Goal: Task Accomplishment & Management: Manage account settings

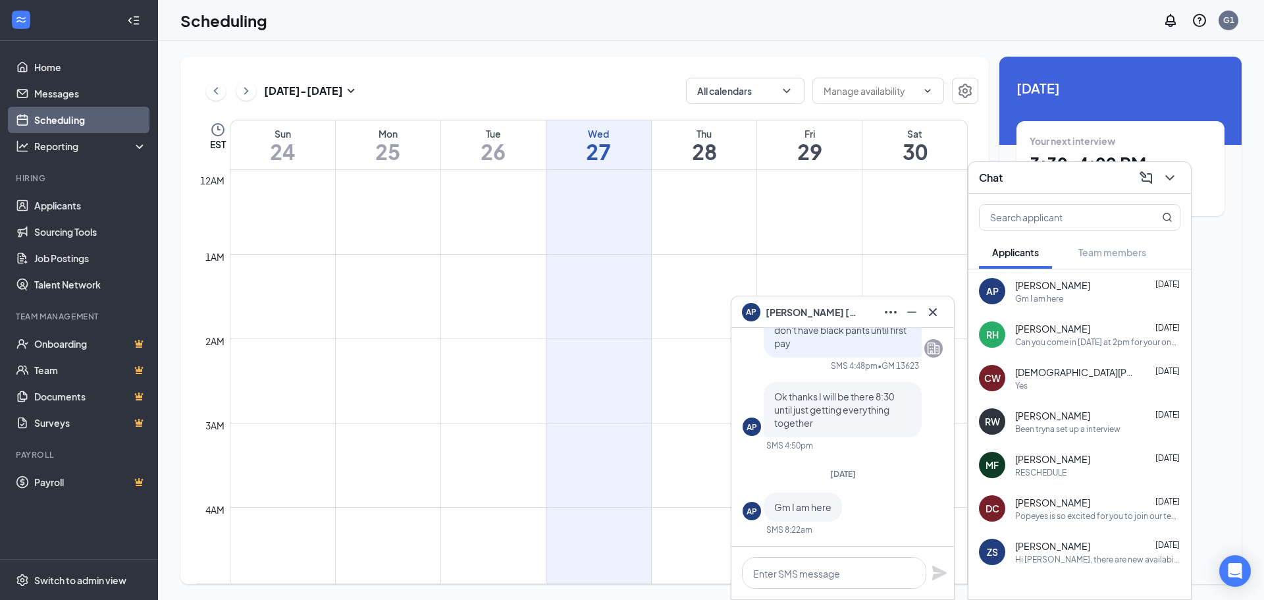
scroll to position [647, 0]
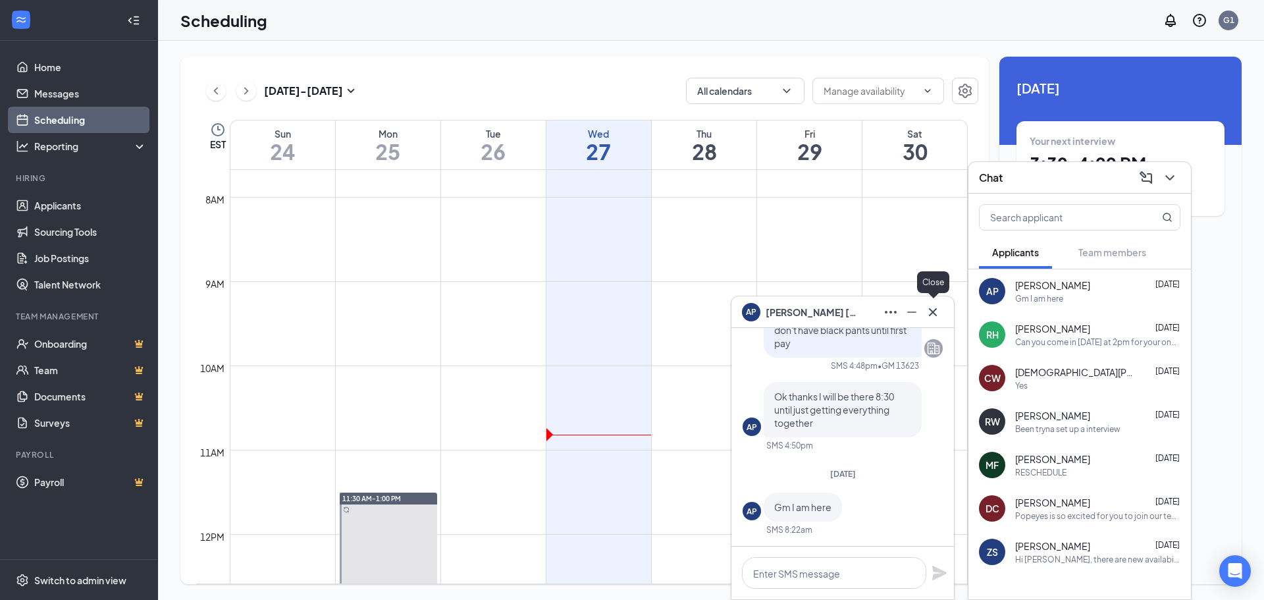
click at [928, 312] on icon "Cross" at bounding box center [933, 312] width 16 height 16
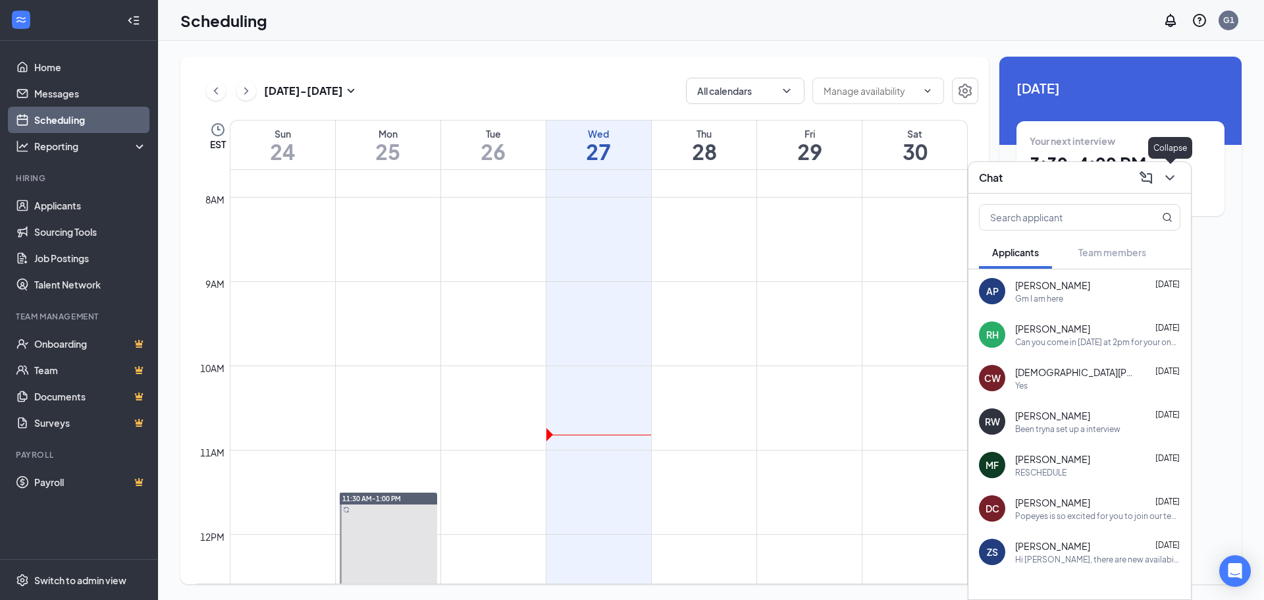
click at [1172, 180] on icon "ChevronDown" at bounding box center [1170, 178] width 16 height 16
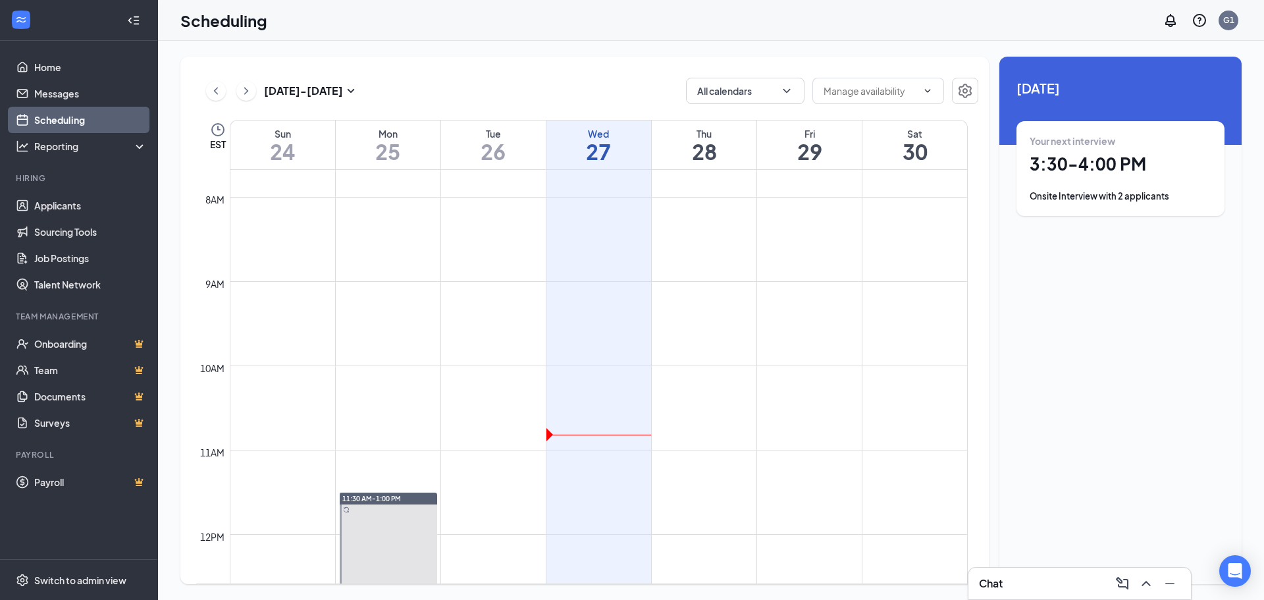
click at [1143, 187] on div "Your next interview 3:30 - 4:00 PM Onsite Interview with 2 applicants" at bounding box center [1120, 168] width 182 height 68
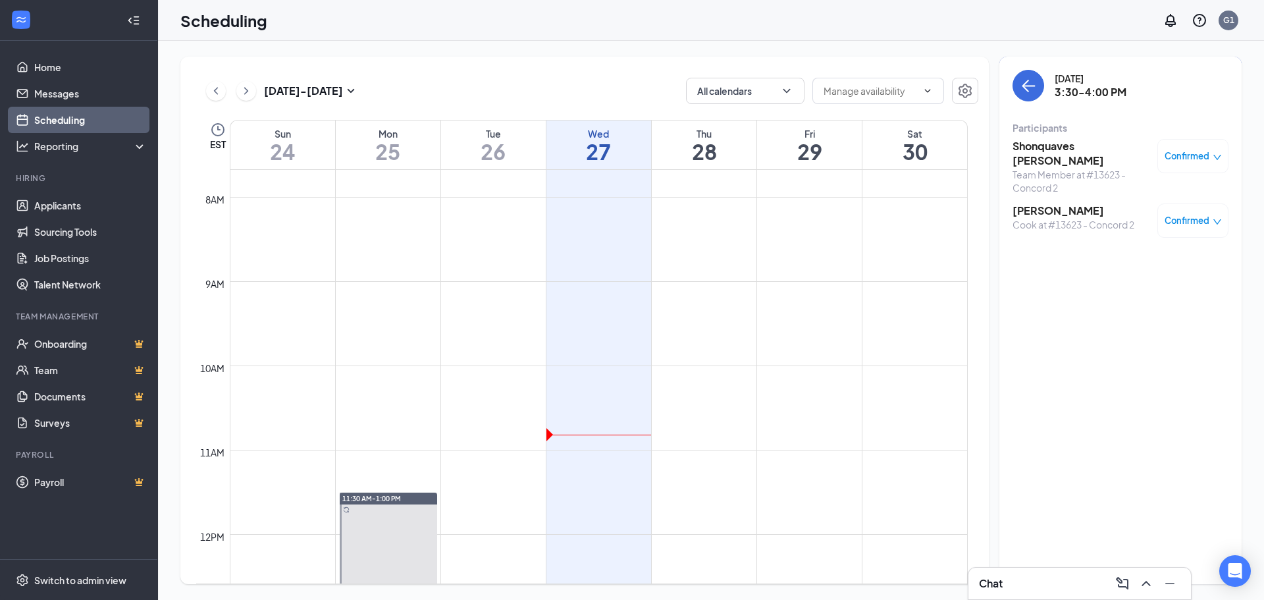
drag, startPoint x: 1143, startPoint y: 187, endPoint x: 1257, endPoint y: 373, distance: 218.1
click at [1257, 373] on div "[DATE] - [DATE] All calendars EST Sun 24 Mon 25 Tue 26 Wed 27 Thu 28 Fri 29 Sat…" at bounding box center [711, 320] width 1106 height 559
click at [1034, 203] on h3 "[PERSON_NAME]" at bounding box center [1073, 210] width 122 height 14
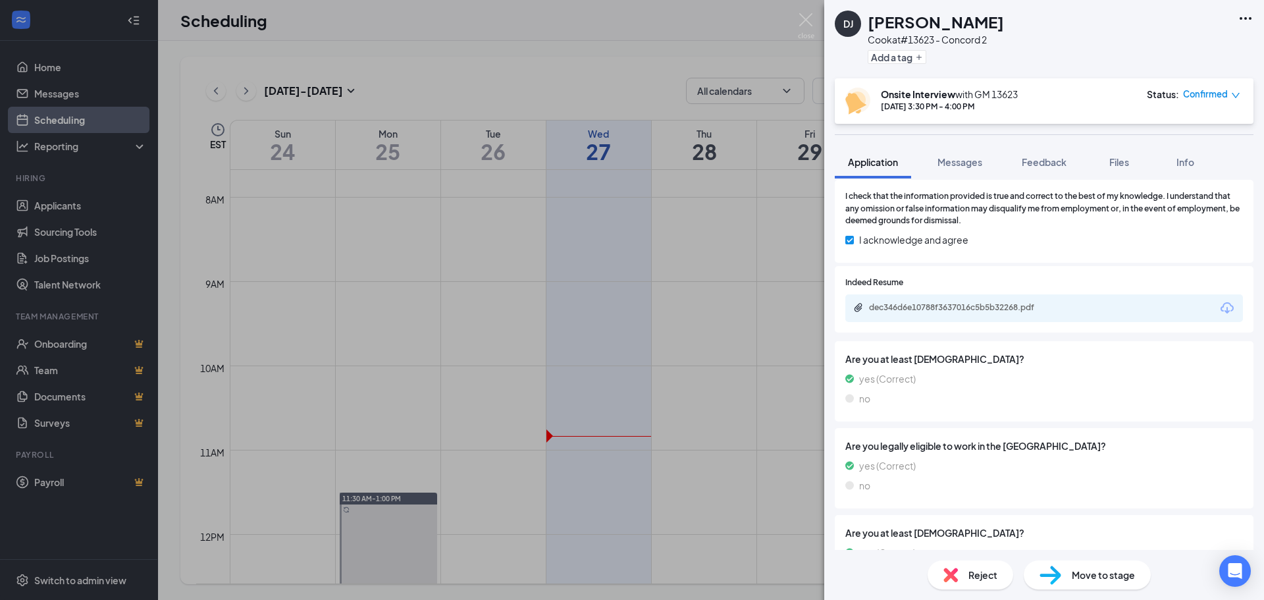
scroll to position [1141, 0]
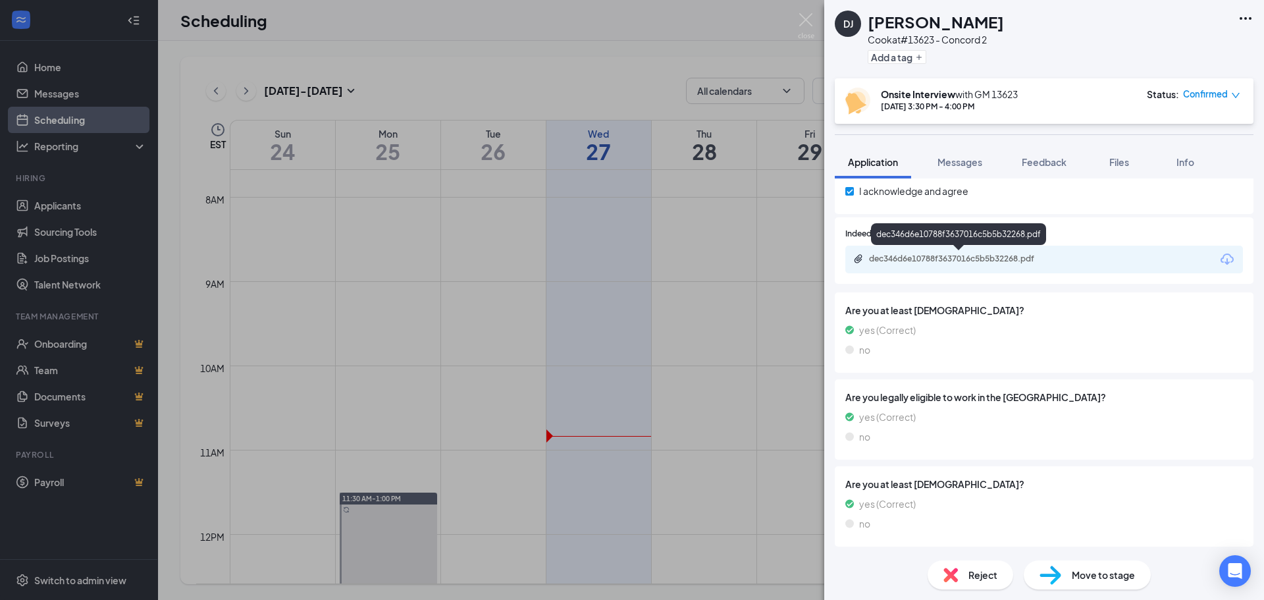
click at [935, 261] on div "dec346d6e10788f3637016c5b5b32268.pdf" at bounding box center [961, 258] width 184 height 11
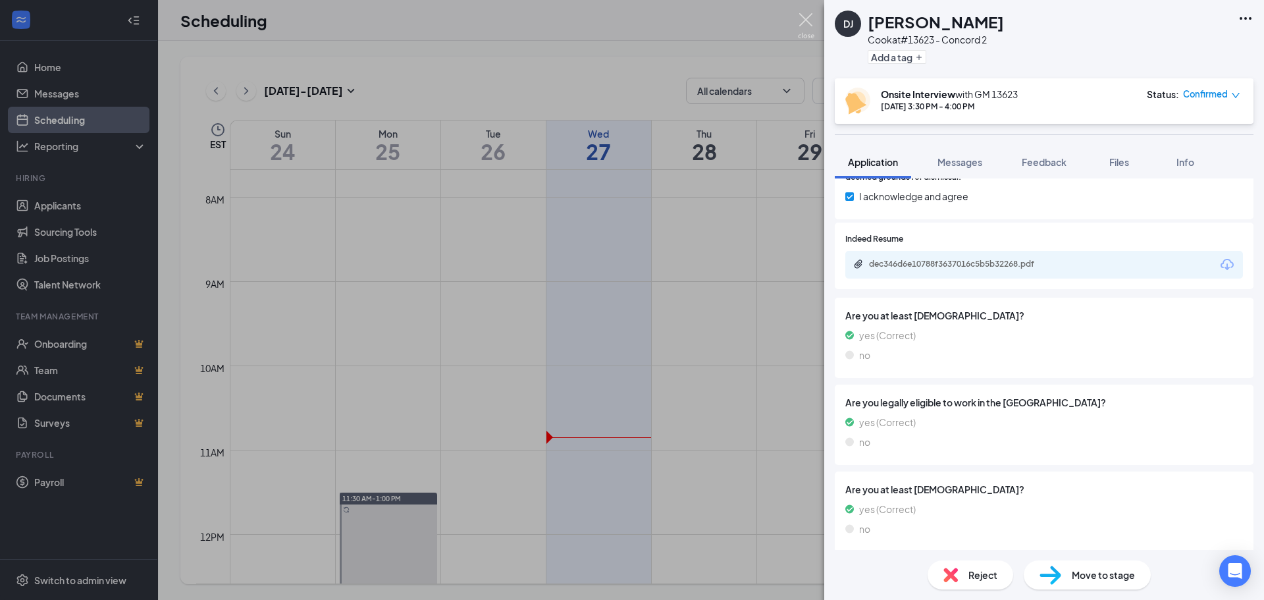
click at [813, 14] on img at bounding box center [806, 26] width 16 height 26
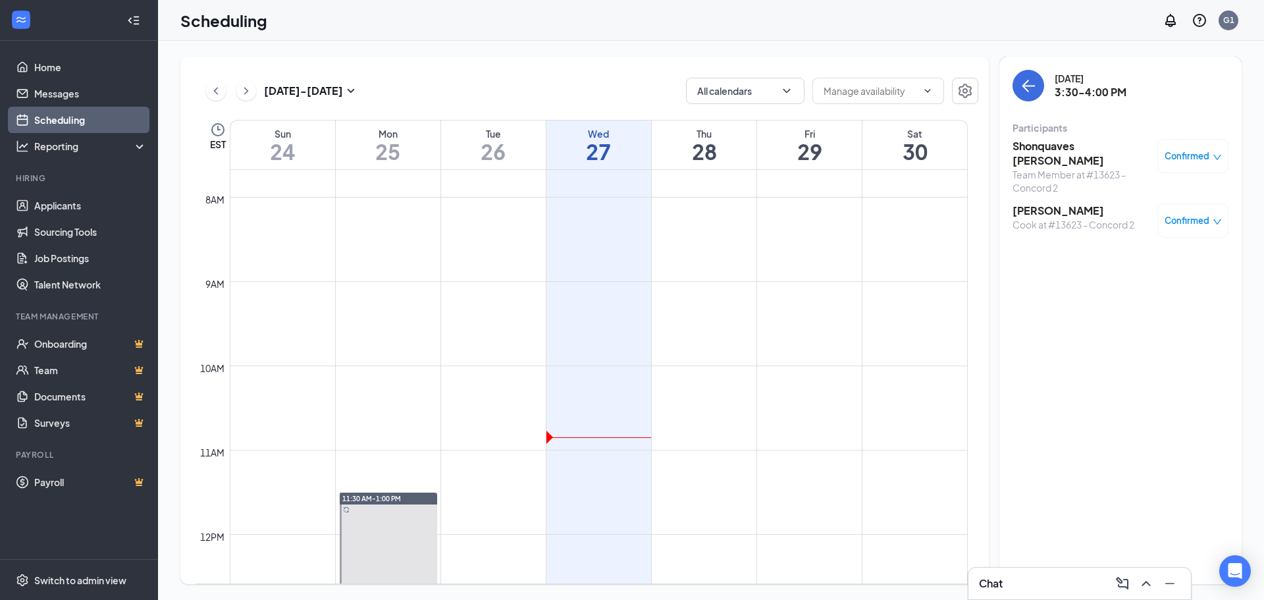
drag, startPoint x: 813, startPoint y: 14, endPoint x: 699, endPoint y: 55, distance: 121.0
click at [699, 55] on div "[DATE] - [DATE] All calendars EST Sun 24 Mon 25 Tue 26 Wed 27 Thu 28 Fri 29 Sat…" at bounding box center [711, 320] width 1106 height 559
click at [1066, 147] on h3 "Shonquaves [PERSON_NAME]" at bounding box center [1081, 153] width 138 height 29
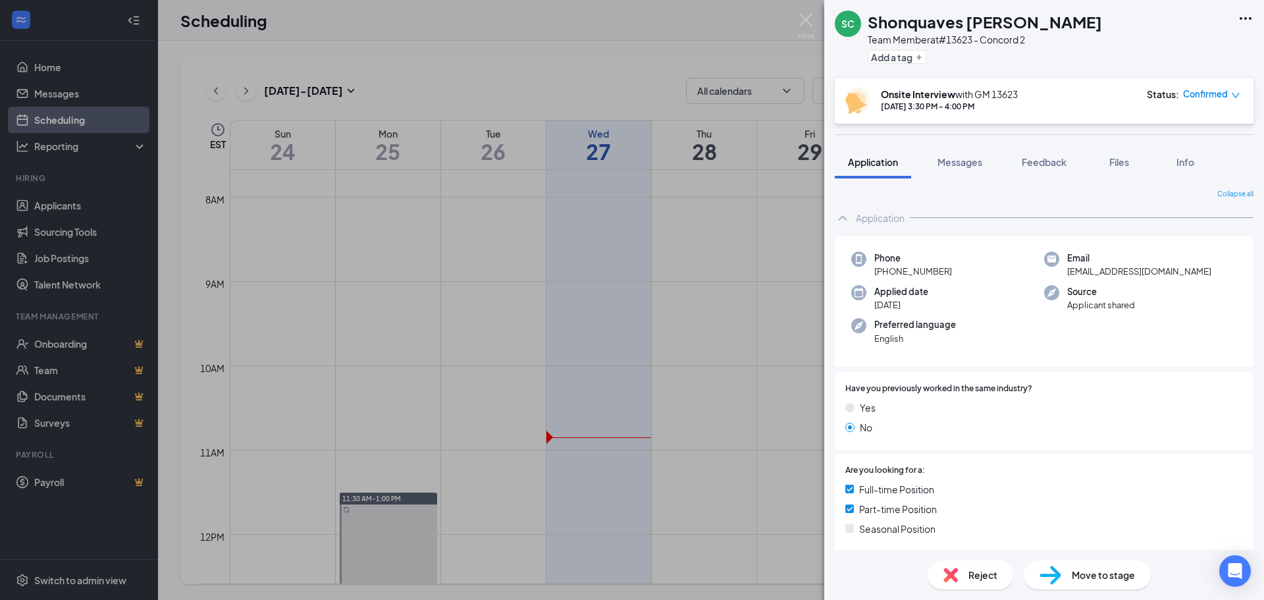
click at [1182, 381] on div "Have you previously worked in the same industry? Yes No" at bounding box center [1044, 411] width 419 height 78
click at [1126, 162] on span "Files" at bounding box center [1119, 162] width 20 height 12
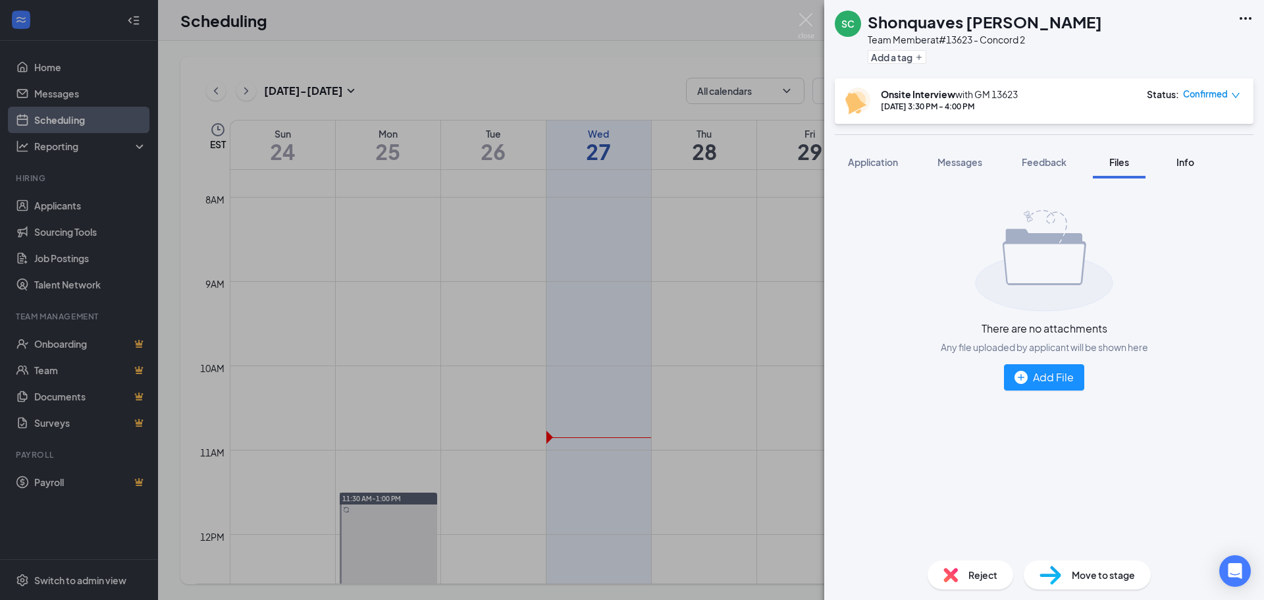
click at [1180, 162] on span "Info" at bounding box center [1185, 162] width 18 height 12
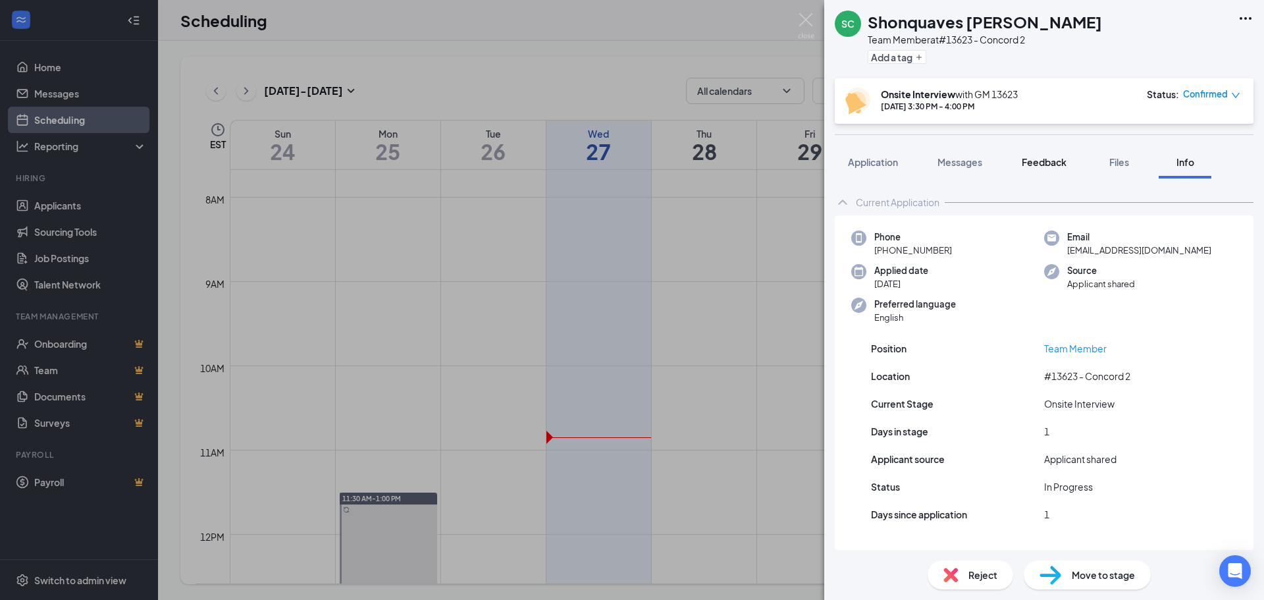
click at [1035, 161] on span "Feedback" at bounding box center [1044, 162] width 45 height 12
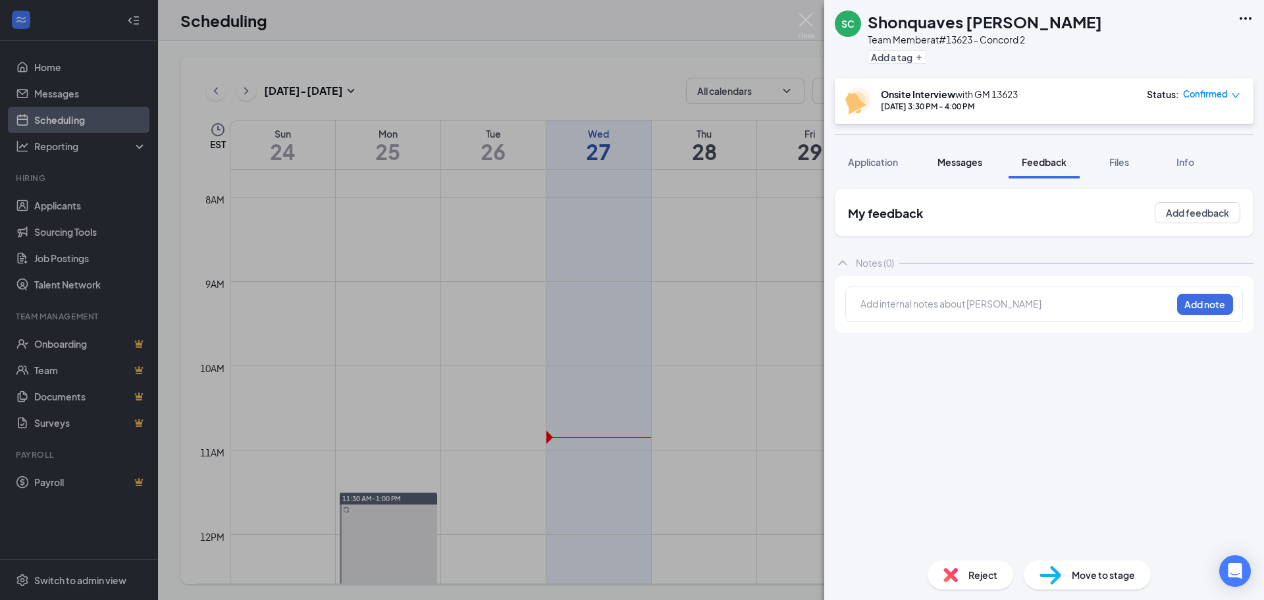
click at [975, 163] on span "Messages" at bounding box center [959, 162] width 45 height 12
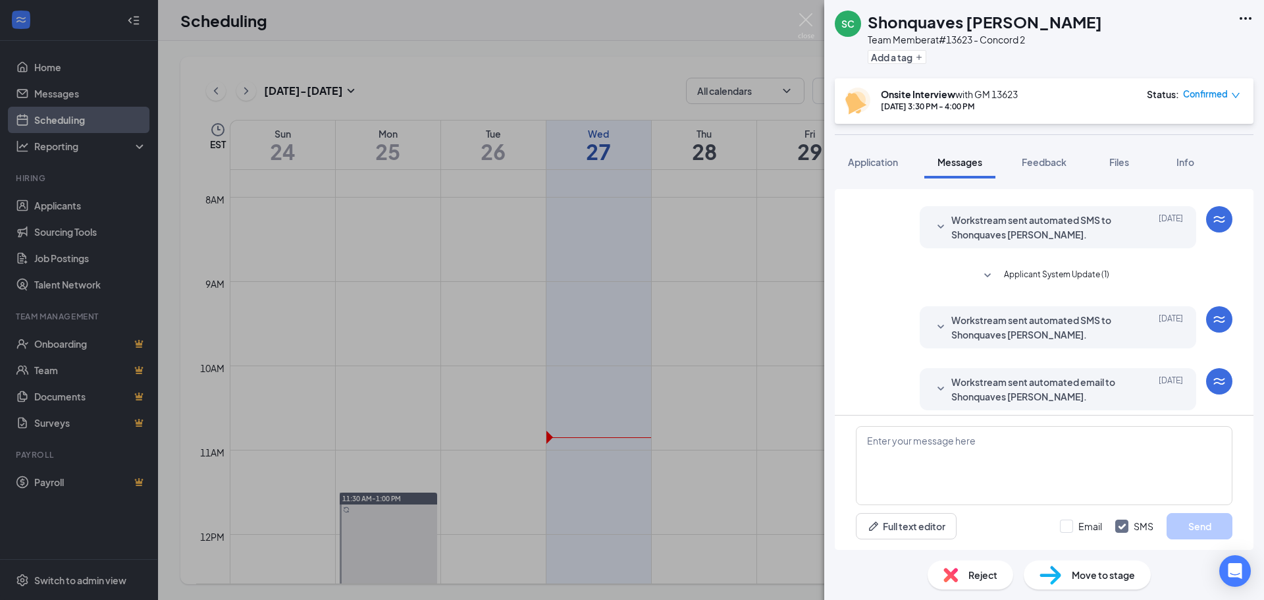
scroll to position [98, 0]
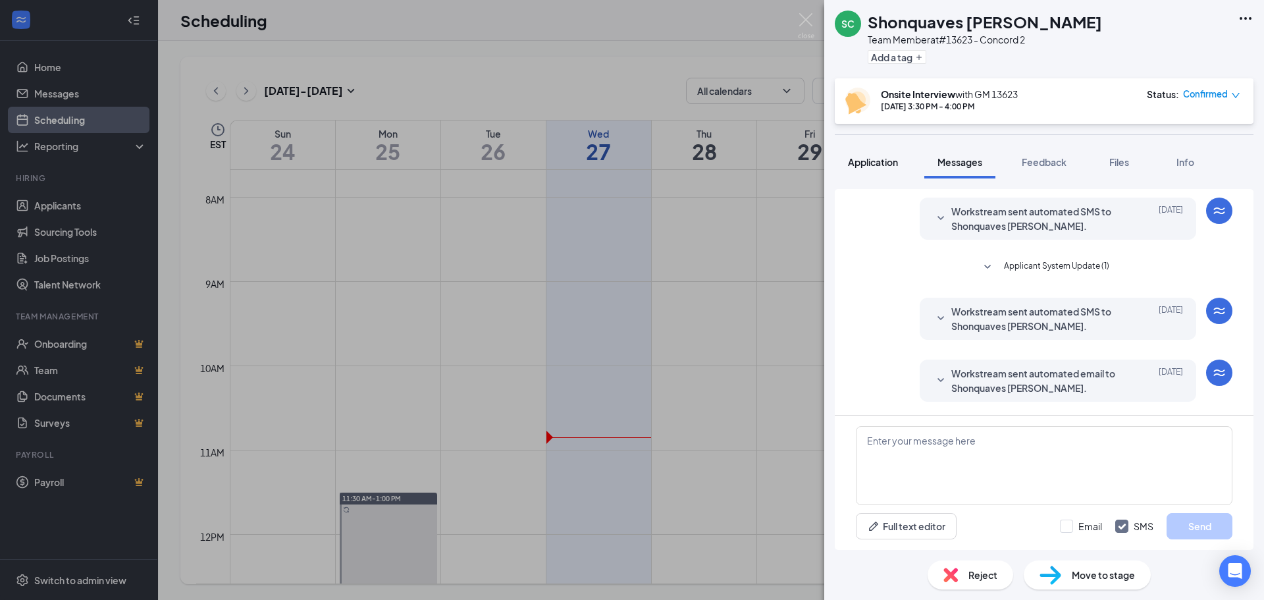
click at [892, 154] on button "Application" at bounding box center [873, 161] width 76 height 33
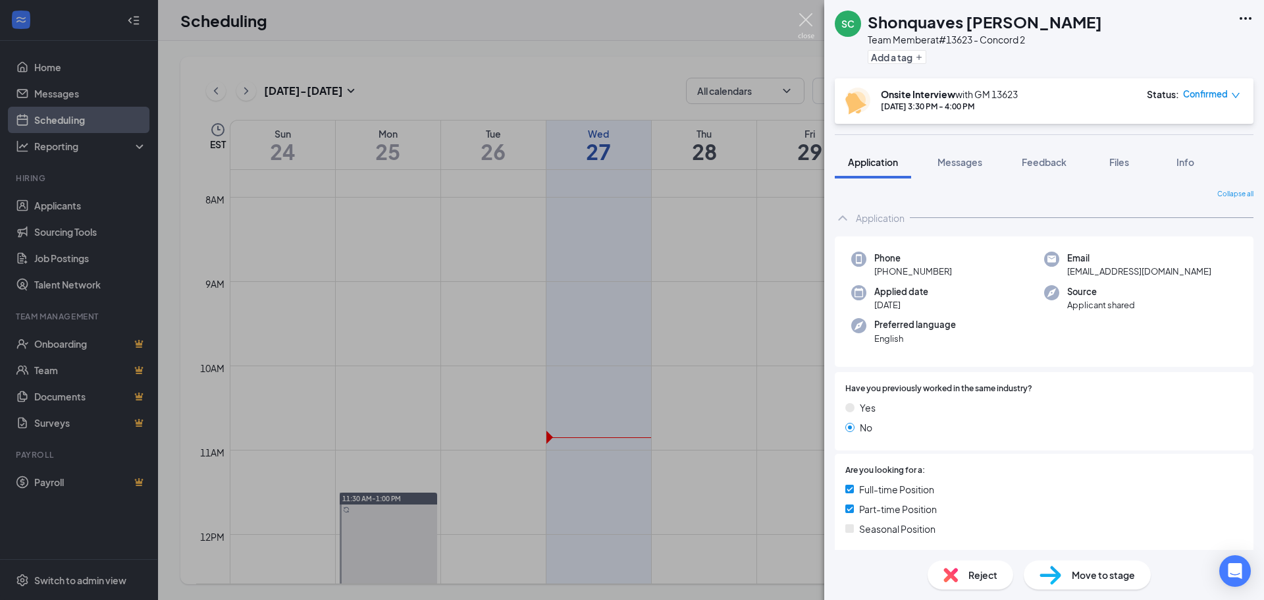
click at [803, 18] on img at bounding box center [806, 26] width 16 height 26
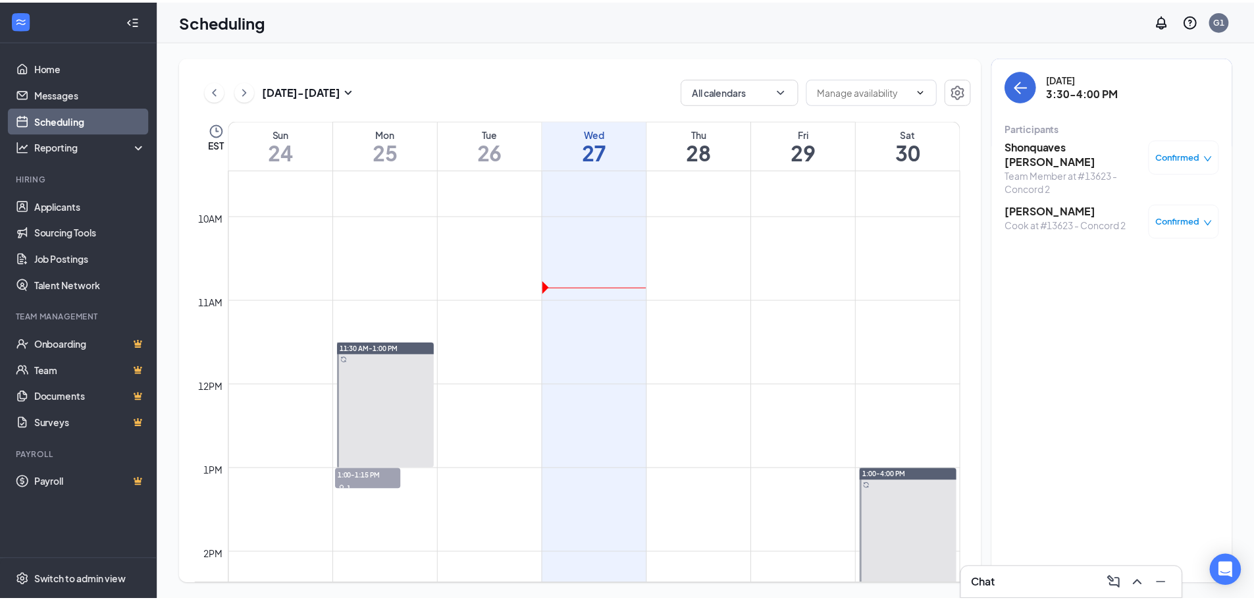
scroll to position [818, 0]
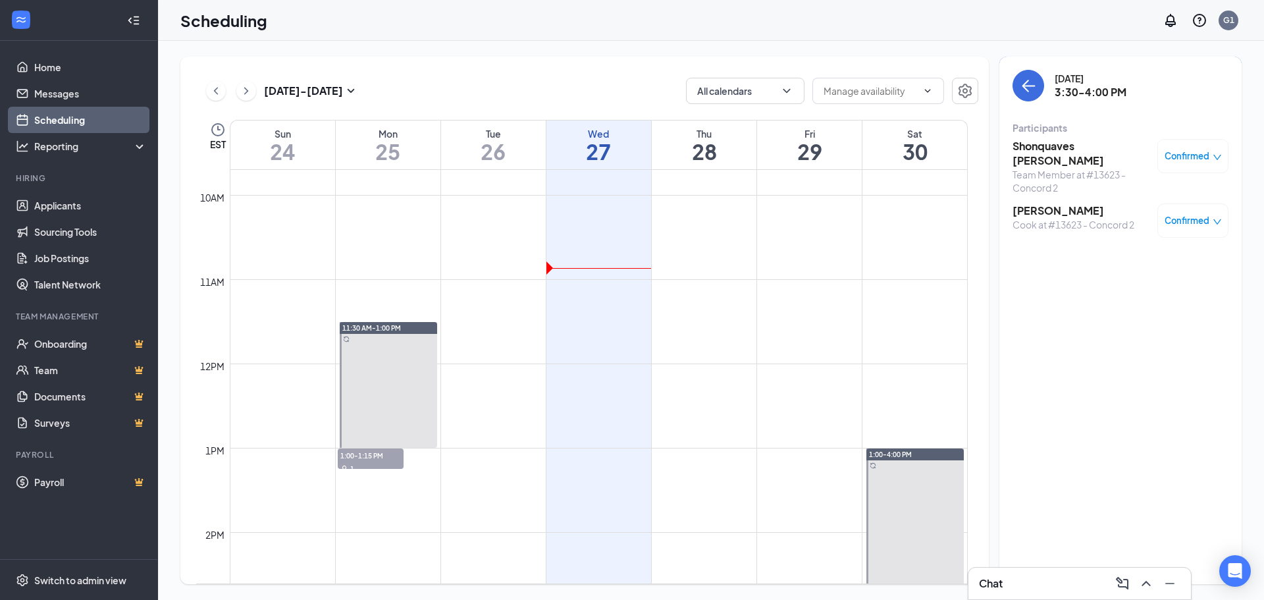
click at [377, 382] on div at bounding box center [388, 385] width 97 height 126
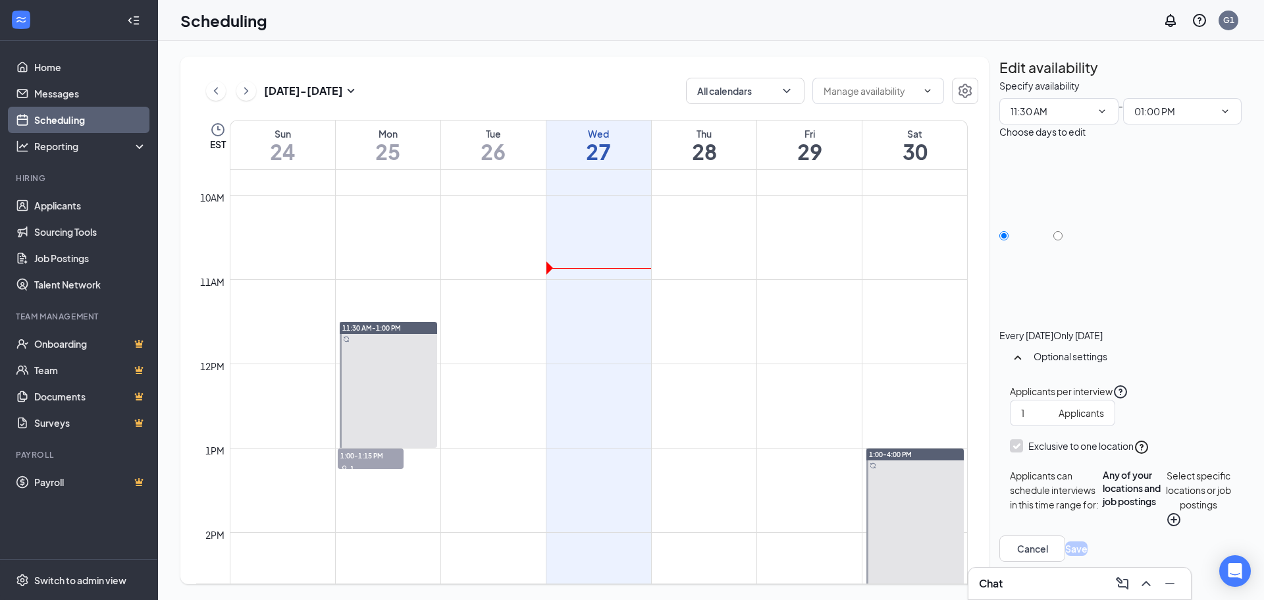
type input "11:30 AM"
type input "01:00 PM"
click at [67, 203] on link "Applicants" at bounding box center [90, 205] width 113 height 26
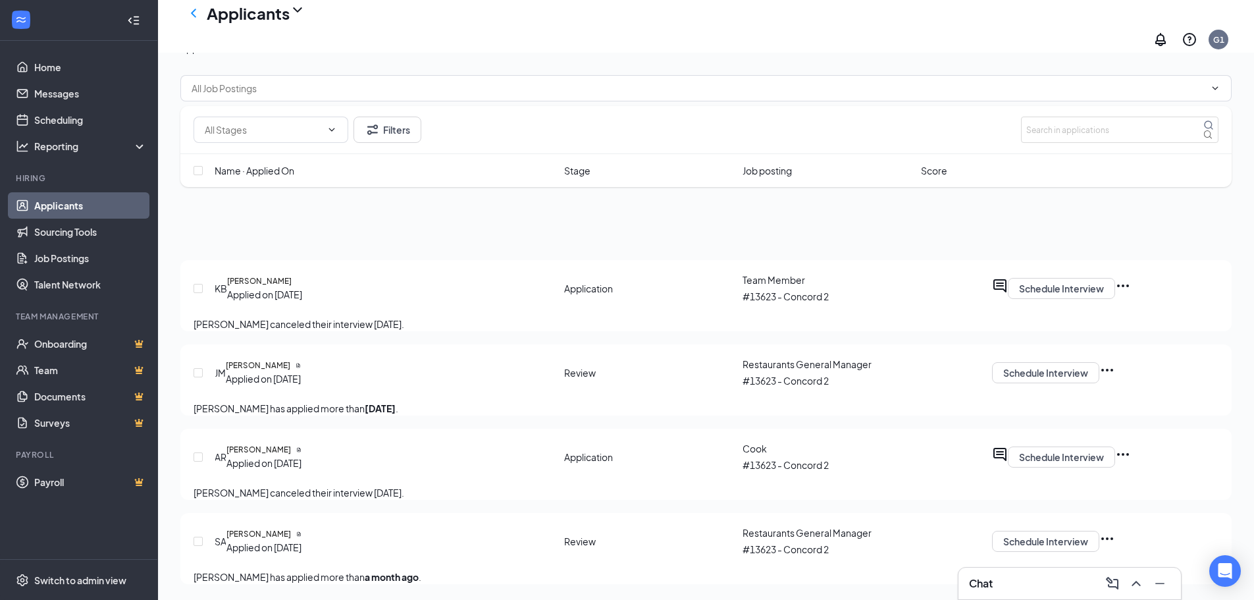
scroll to position [72, 0]
click at [319, 55] on div "Interviews · 22" at bounding box center [288, 48] width 61 height 14
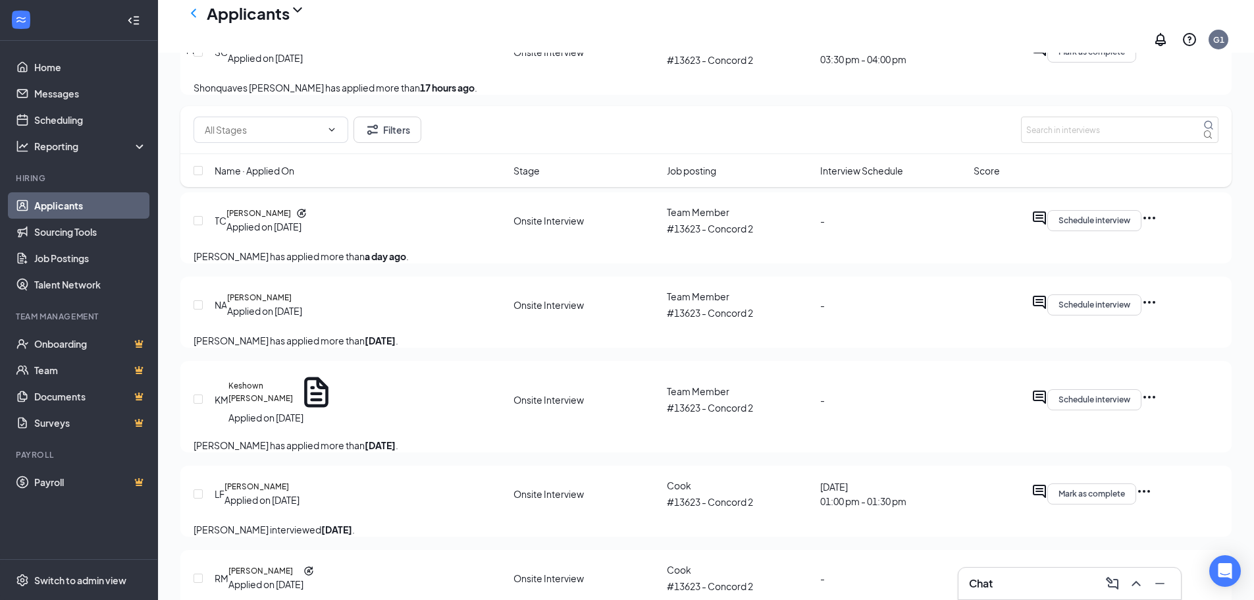
scroll to position [1621, 0]
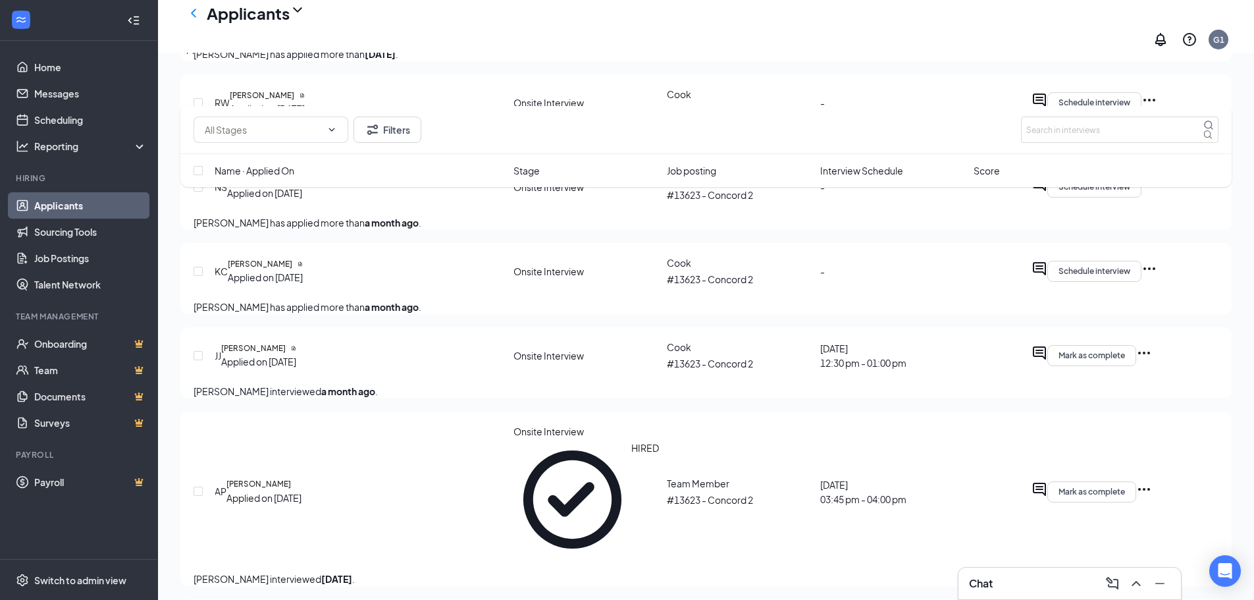
drag, startPoint x: 1263, startPoint y: 218, endPoint x: 1172, endPoint y: 81, distance: 164.3
click at [1172, 55] on div "Applications · 4 Interviews · 22 Offers and hires · 61" at bounding box center [705, 48] width 1051 height 14
click at [415, 55] on div "Offers and hires · 61" at bounding box center [373, 48] width 83 height 14
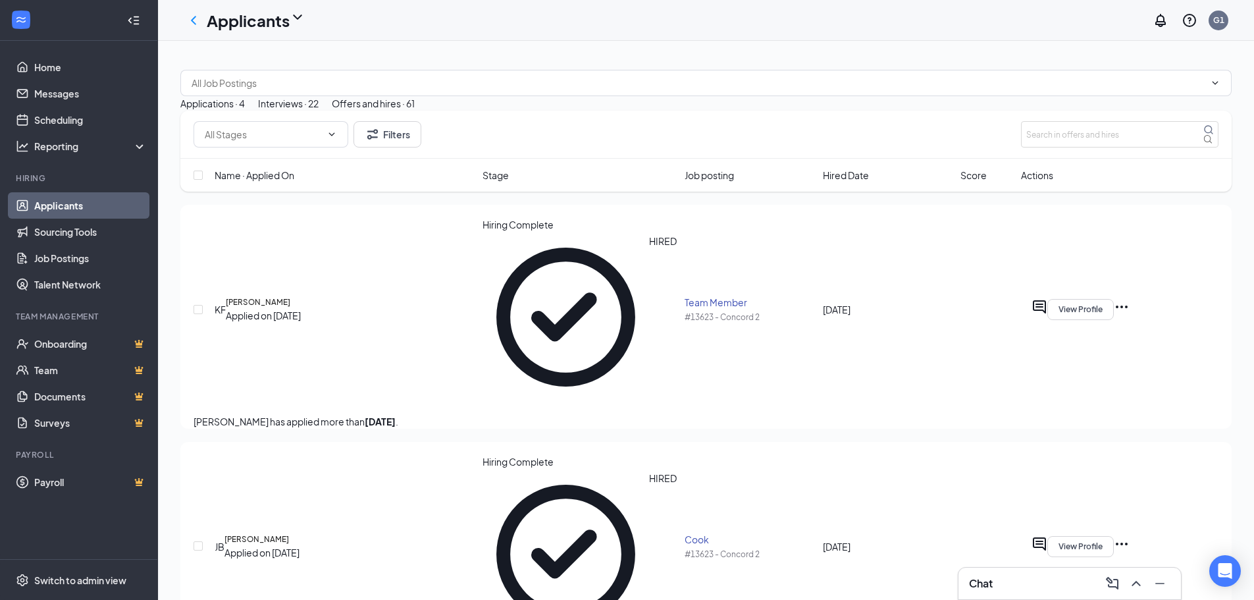
click at [84, 199] on link "Applicants" at bounding box center [90, 205] width 113 height 26
